Goal: Transaction & Acquisition: Download file/media

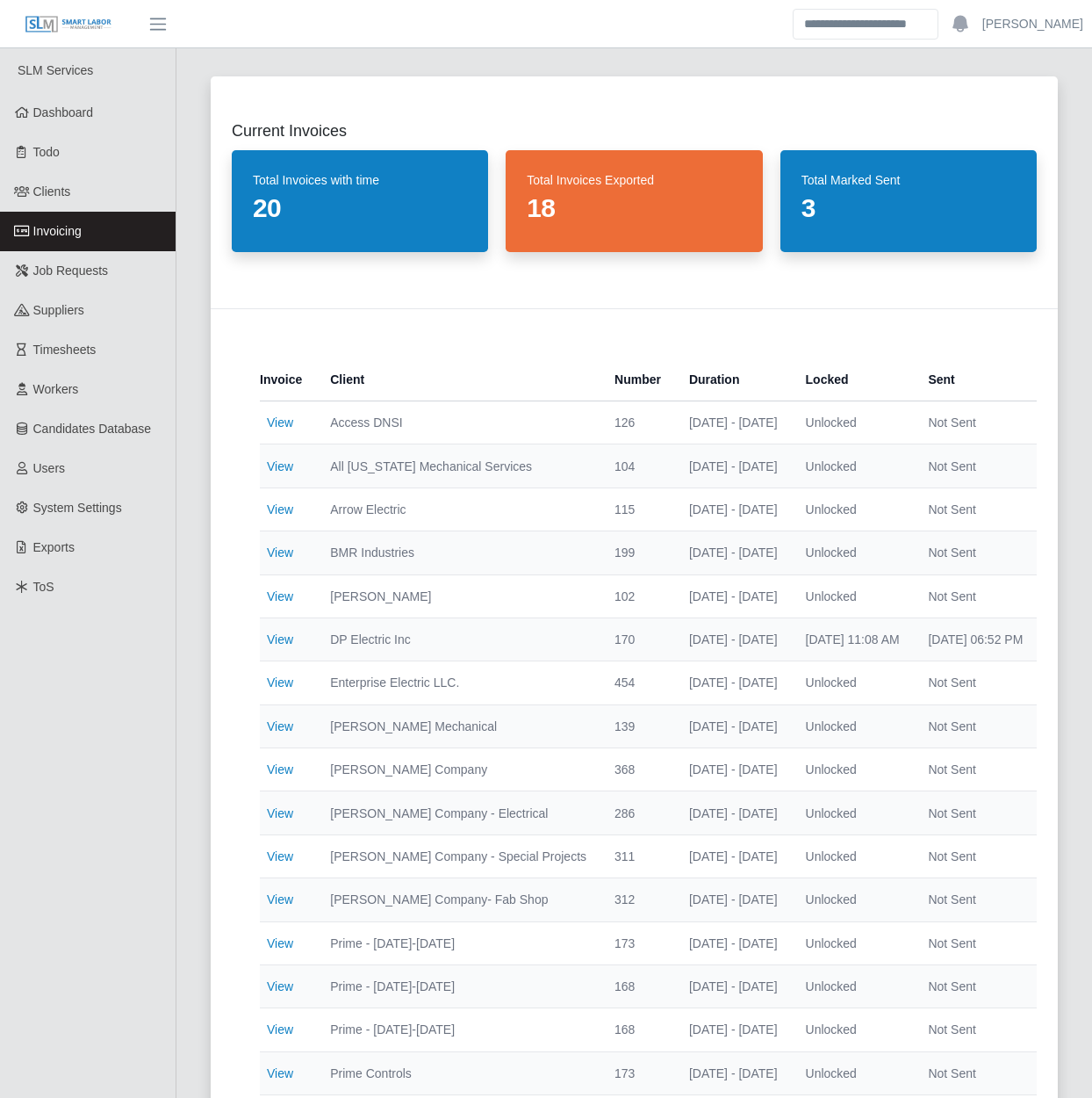
click at [190, 727] on div "Current Invoices Total Invoices with time 20 Total Invoices Exported 18 Total M…" at bounding box center [634, 682] width 889 height 1255
click at [188, 729] on div "Current Invoices Total Invoices with time 20 Total Invoices Exported 18 Total M…" at bounding box center [634, 1080] width 916 height 2051
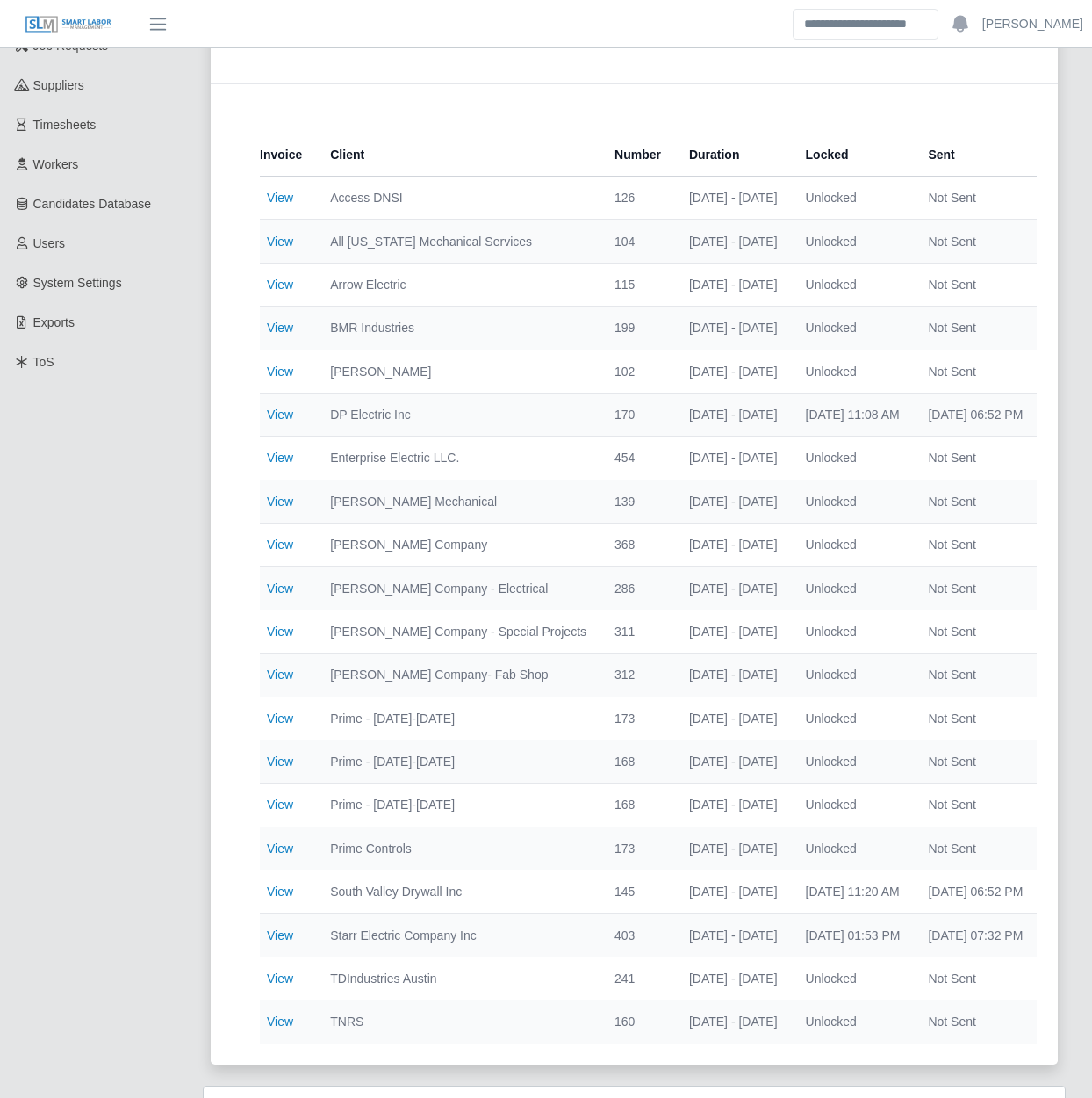
scroll to position [221, 0]
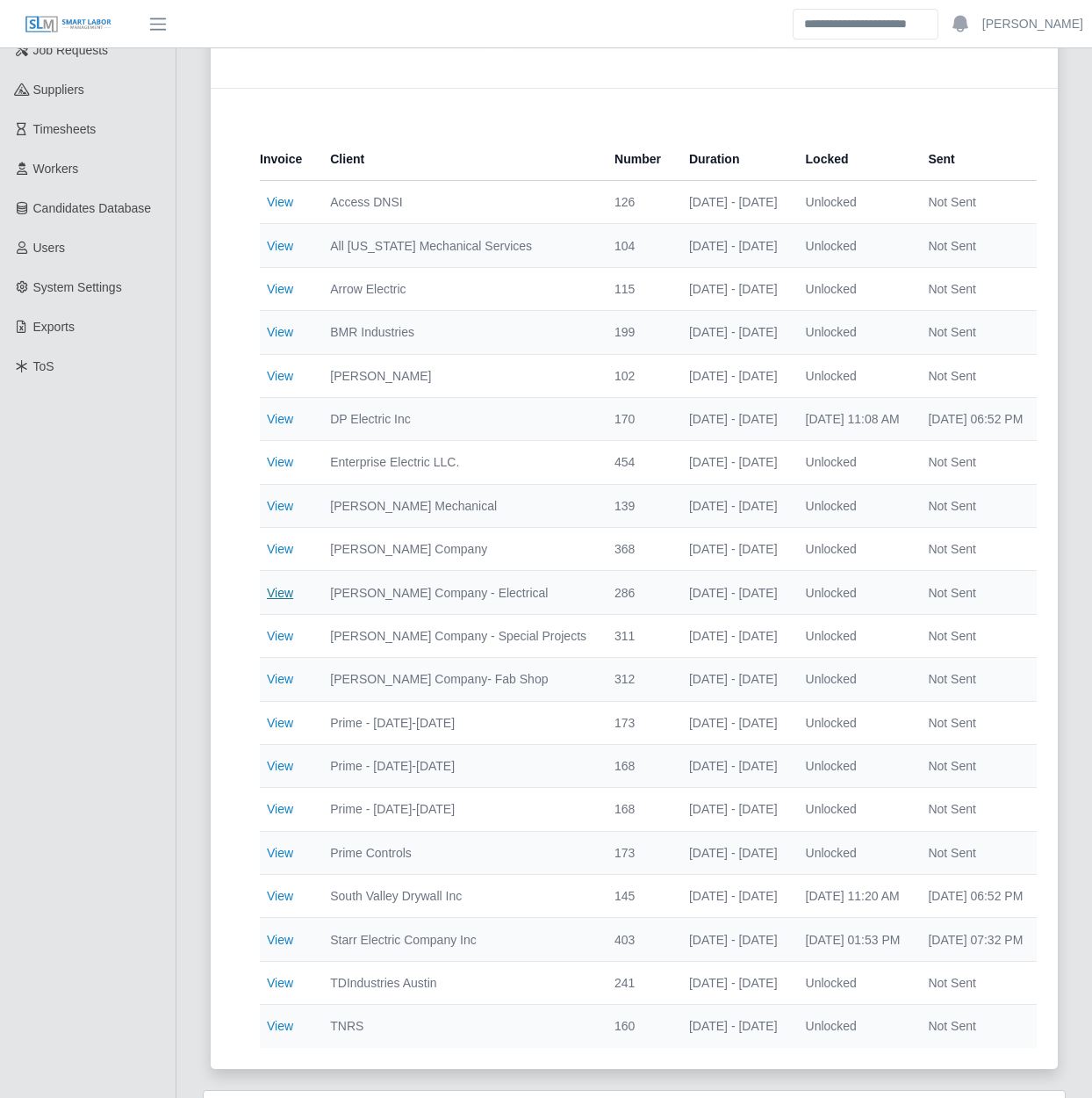
click at [283, 587] on link "View" at bounding box center [280, 592] width 27 height 14
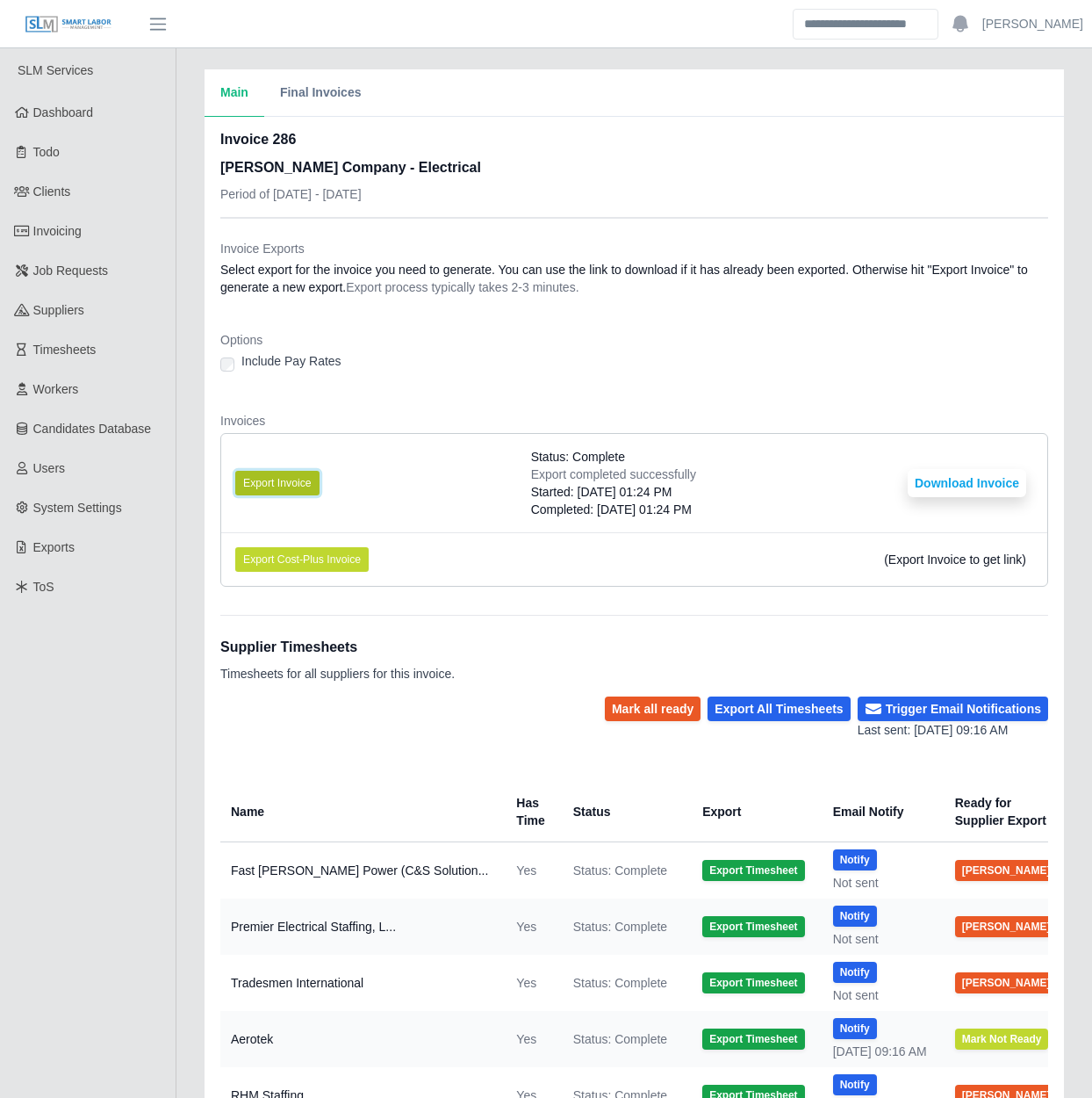
click at [277, 477] on button "Export Invoice" at bounding box center [277, 483] width 84 height 25
click at [942, 477] on button "Download Invoice" at bounding box center [967, 483] width 118 height 28
